Goal: Find specific page/section: Find specific page/section

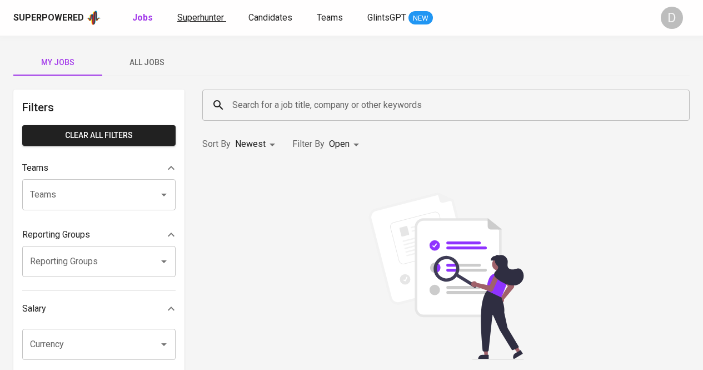
click at [211, 17] on span "Superhunter" at bounding box center [200, 17] width 47 height 11
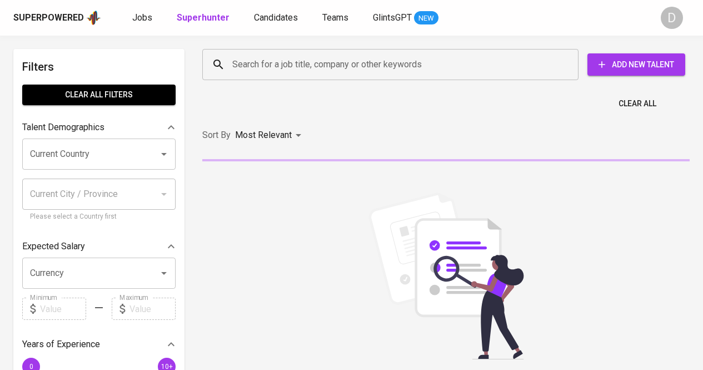
click at [377, 72] on input "Search for a job title, company or other keywords" at bounding box center [393, 64] width 327 height 21
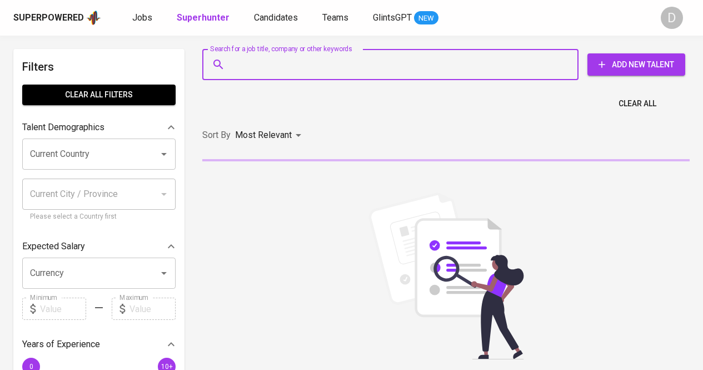
paste input "Fia Pratiwi"
type input "Fia Pratiwi"
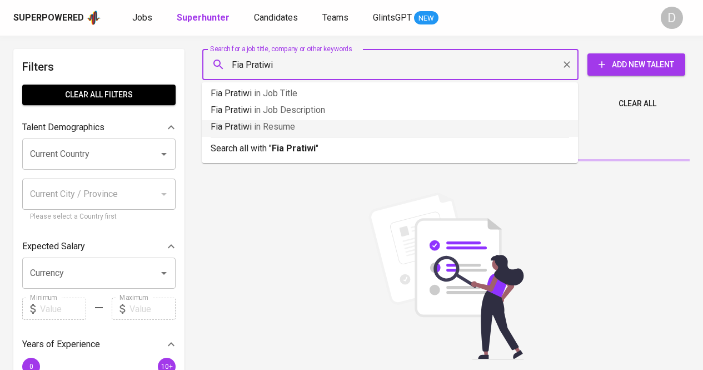
click at [281, 151] on b "Fia Pratiwi" at bounding box center [294, 148] width 44 height 11
